Goal: Information Seeking & Learning: Find specific fact

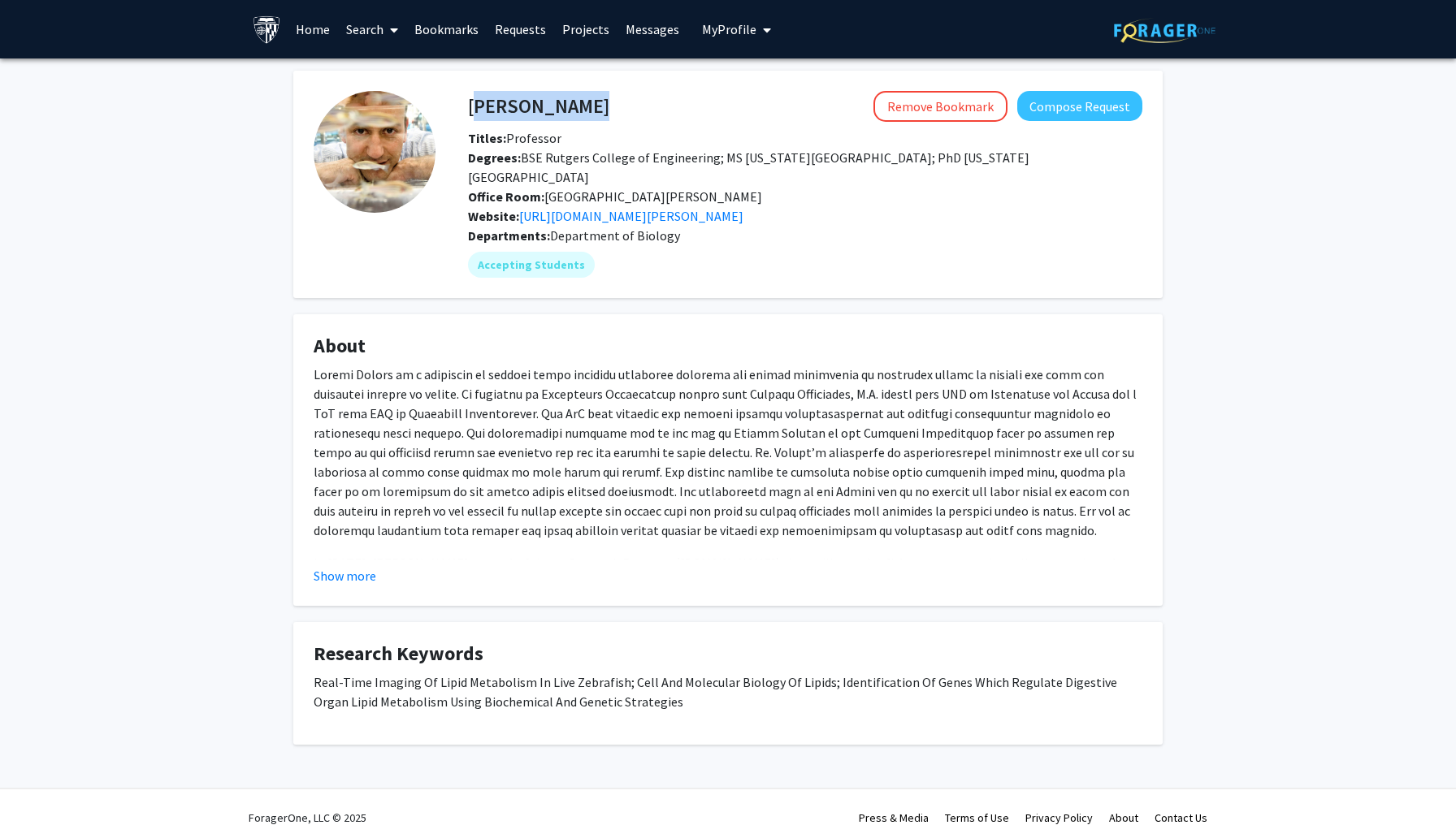
scroll to position [7, 0]
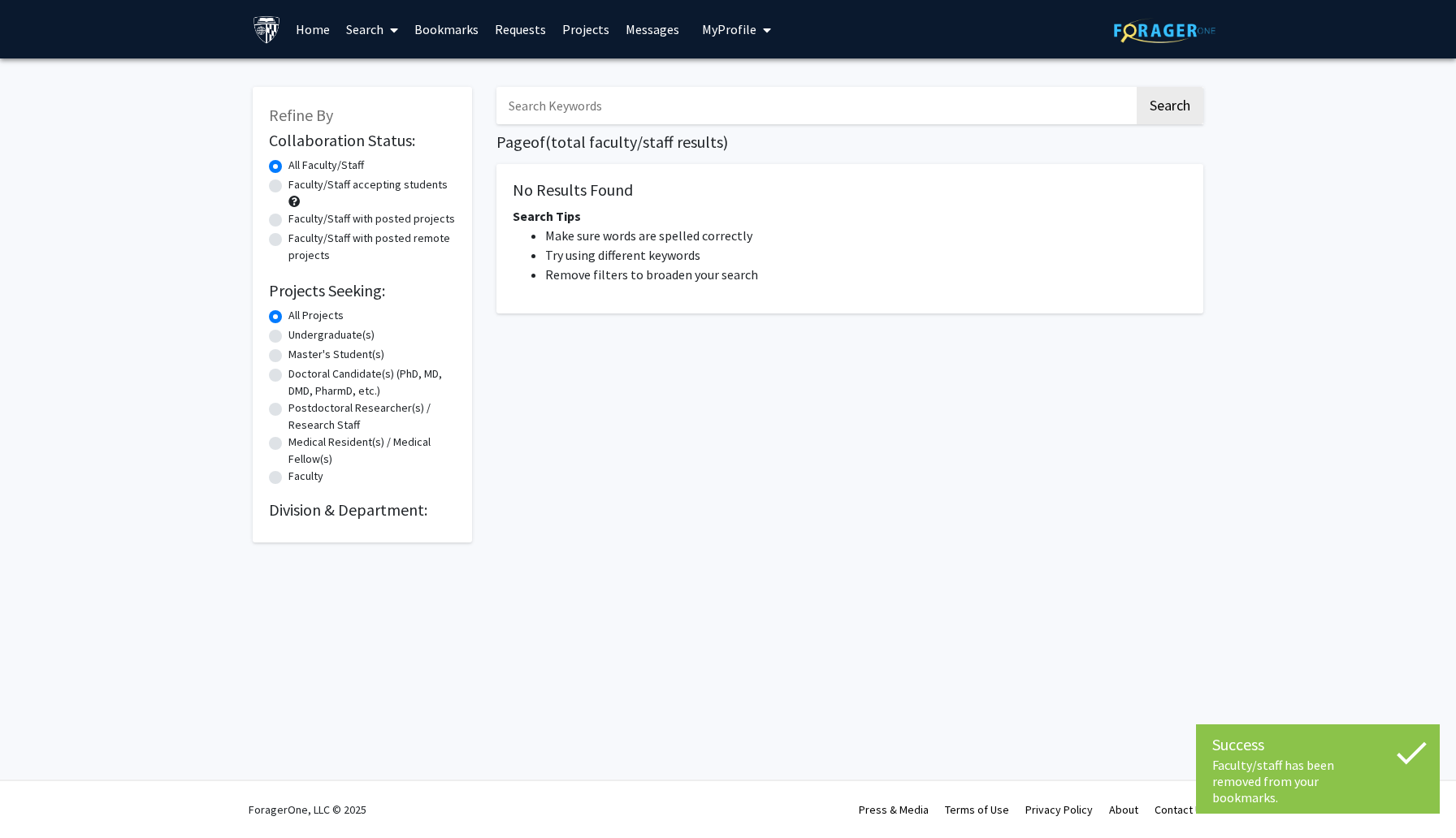
click at [544, 111] on input "Search Keywords" at bounding box center [815, 106] width 638 height 38
type input "z"
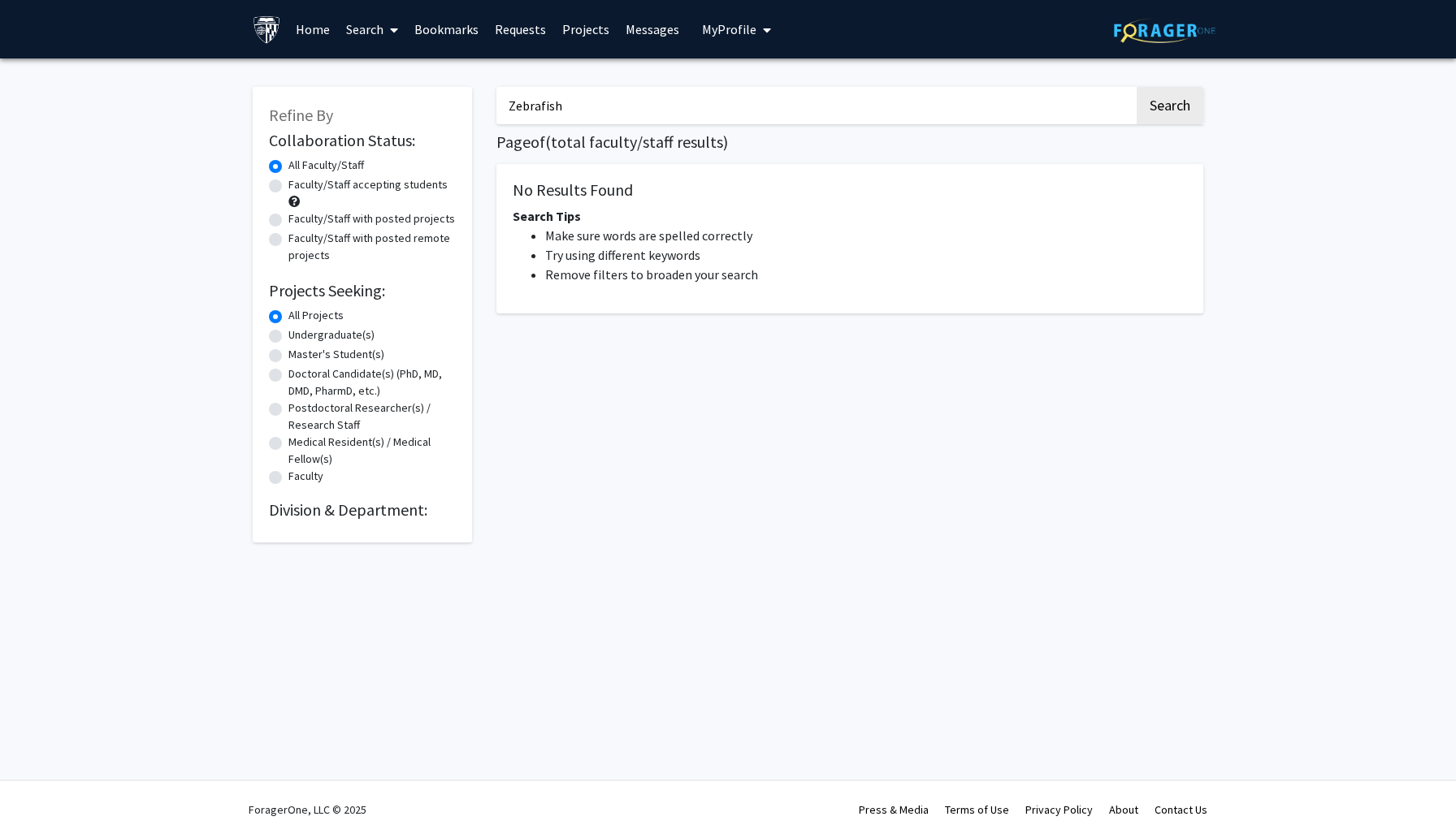
click at [1137, 87] on button "Search" at bounding box center [1170, 106] width 67 height 38
click at [1160, 98] on button "Search" at bounding box center [1170, 106] width 67 height 38
click at [917, 122] on input "Zebrafish" at bounding box center [815, 106] width 638 height 38
type input "zebrafish"
click at [1163, 99] on button "Search" at bounding box center [1170, 106] width 67 height 38
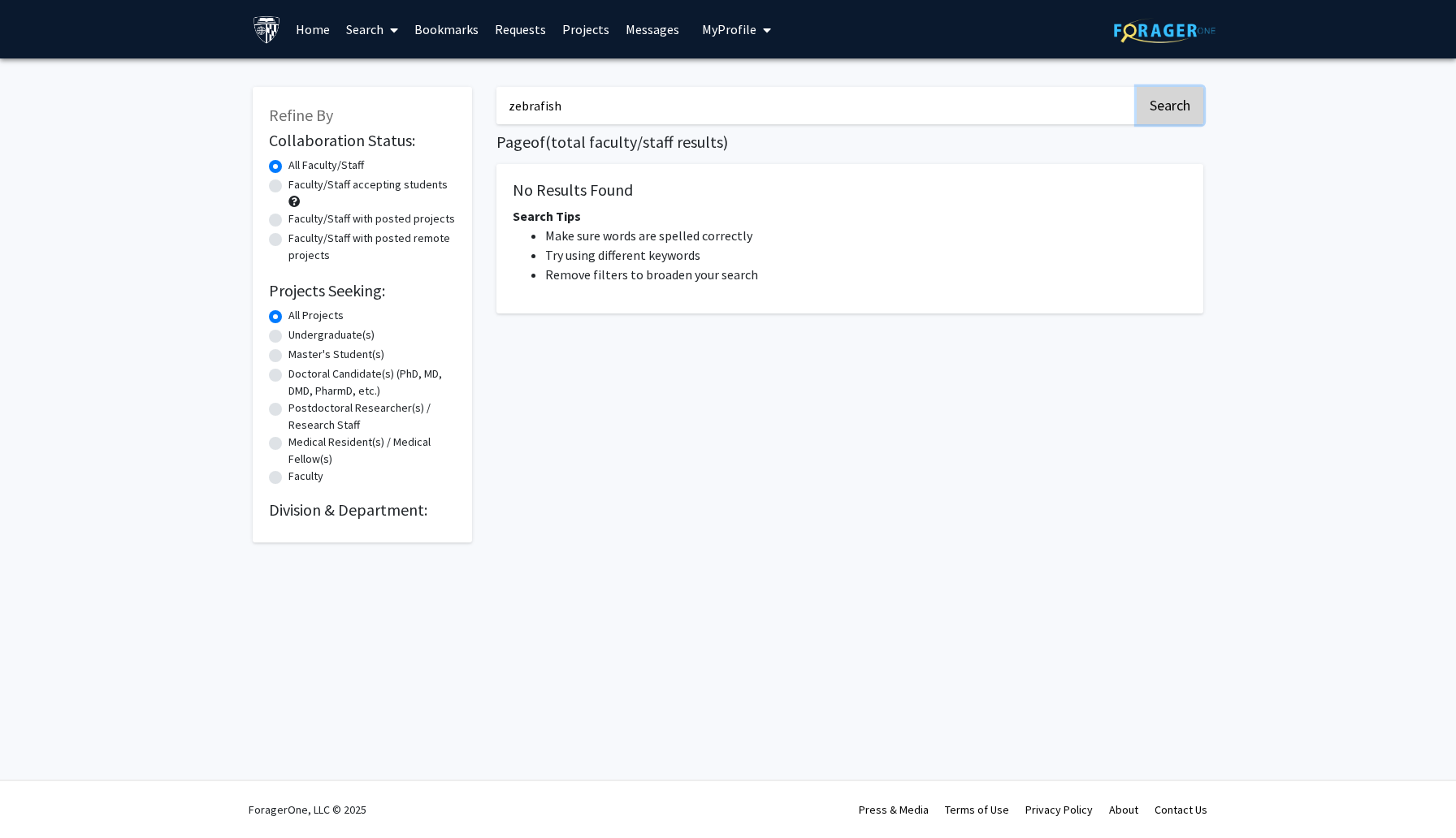
click at [1163, 99] on button "Search" at bounding box center [1170, 106] width 67 height 38
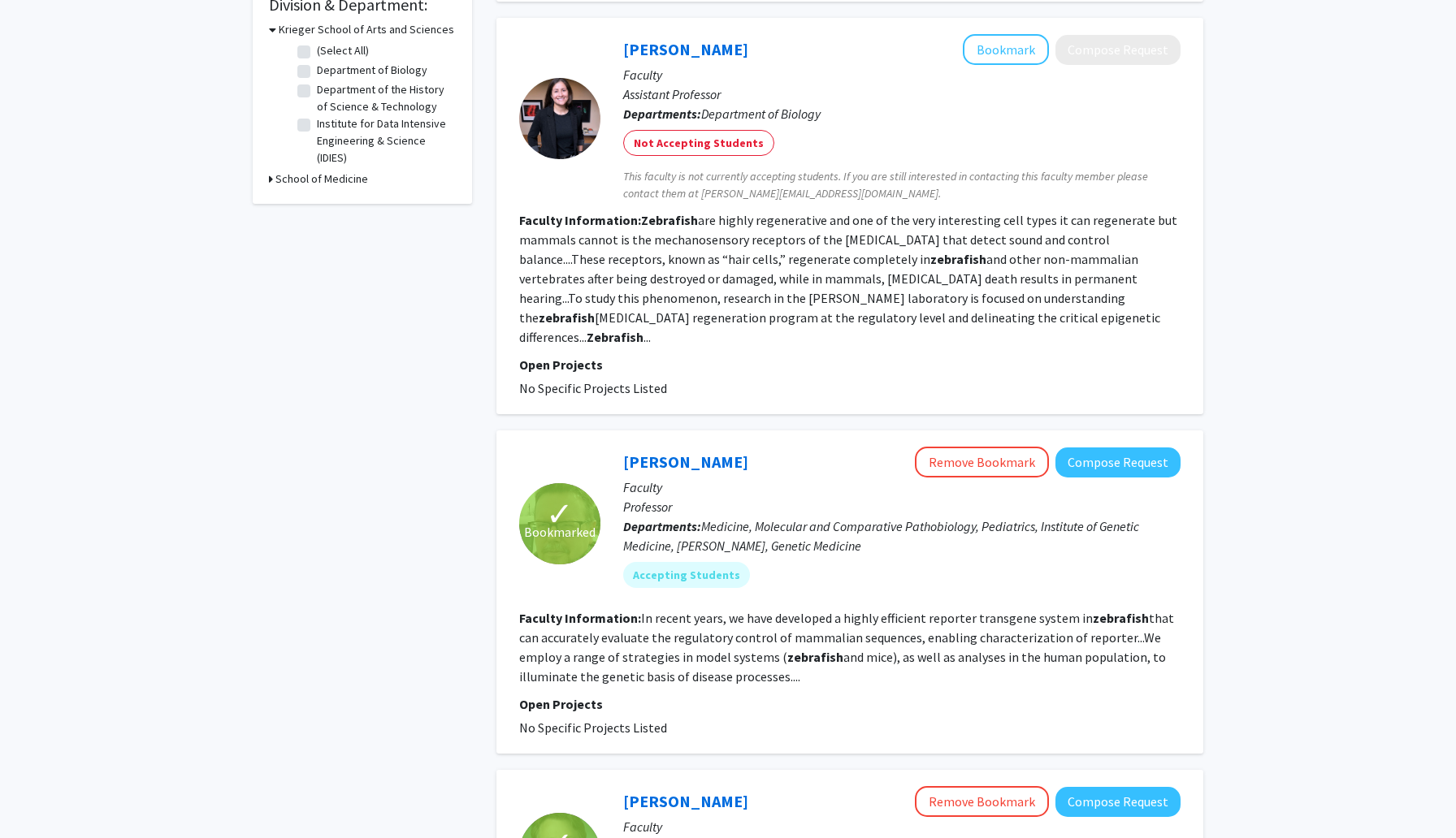
scroll to position [507, 0]
click at [670, 453] on div "Andy McCallion Remove Bookmark Compose Request" at bounding box center [902, 460] width 557 height 31
click at [668, 450] on link "Andy McCallion" at bounding box center [686, 460] width 125 height 20
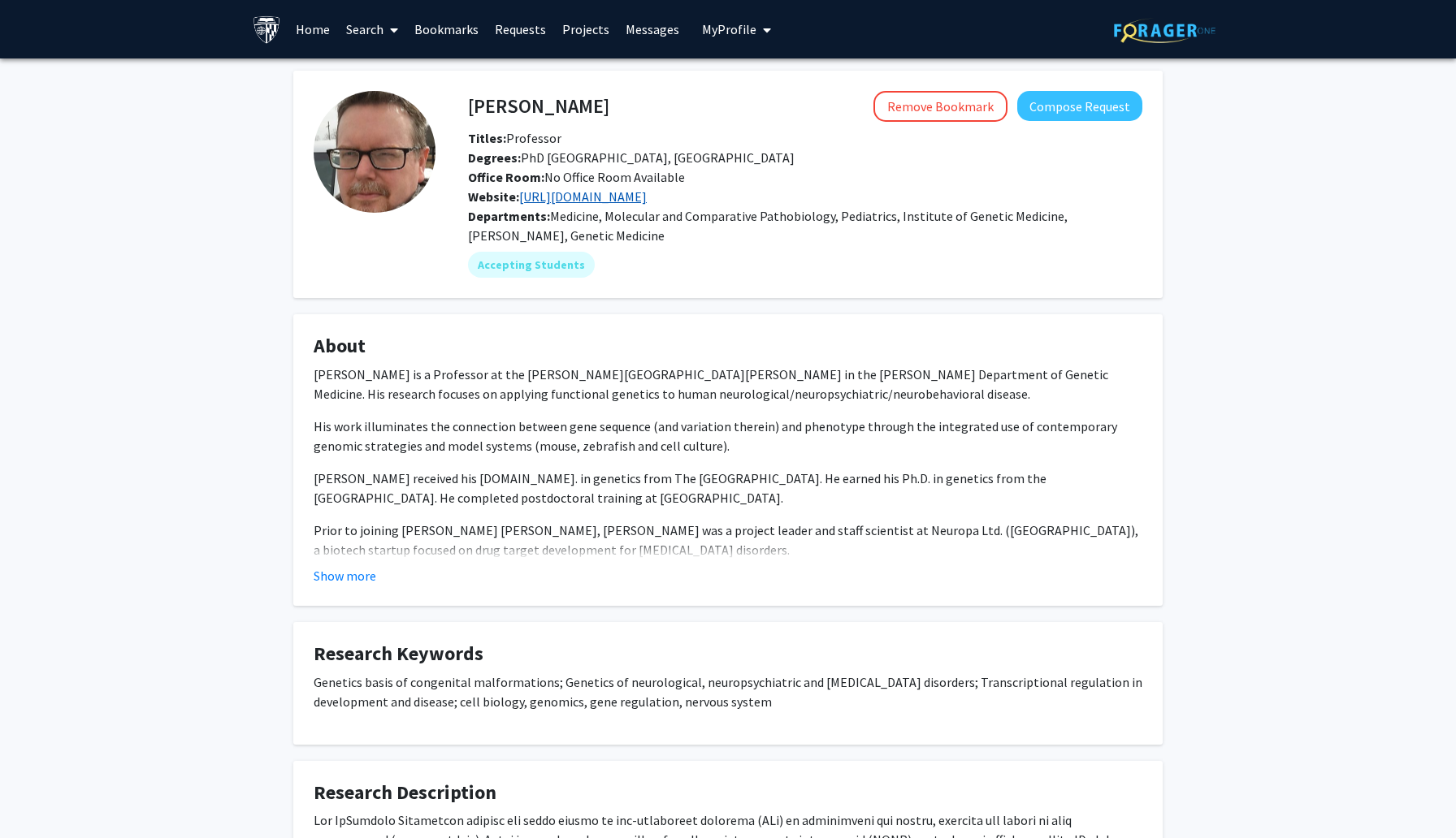
click at [622, 200] on link "http://www.hopkinsmedicine.org/research/labs/andrew-mccallion-laboratory" at bounding box center [583, 197] width 127 height 16
click at [333, 586] on fg-card "About Dr. Andrew McCallion is a Professor at the Johns Hopkins University Schoo…" at bounding box center [727, 461] width 869 height 292
click at [339, 576] on button "Show more" at bounding box center [345, 576] width 63 height 20
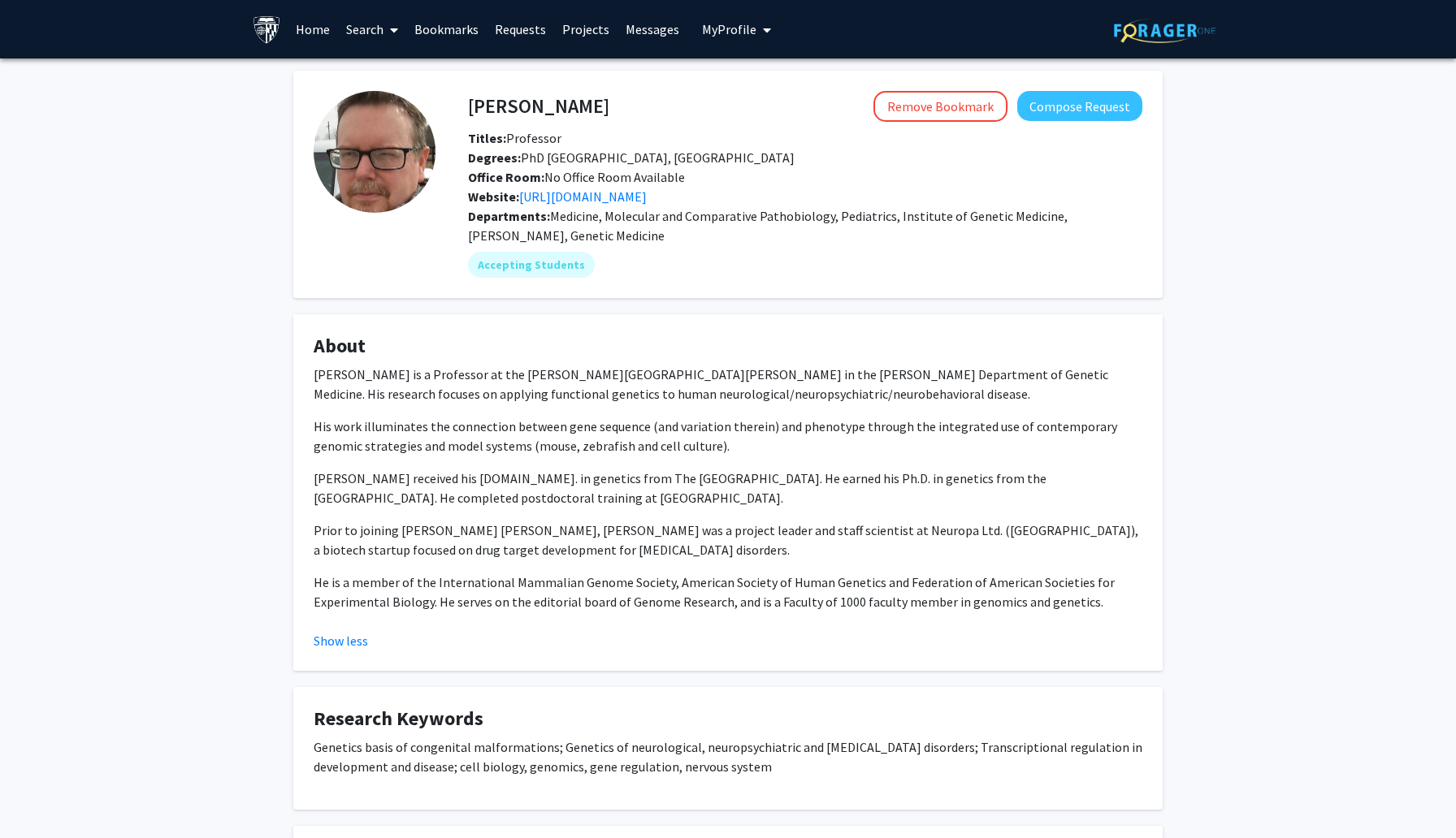
scroll to position [9, 0]
